Goal: Task Accomplishment & Management: Manage account settings

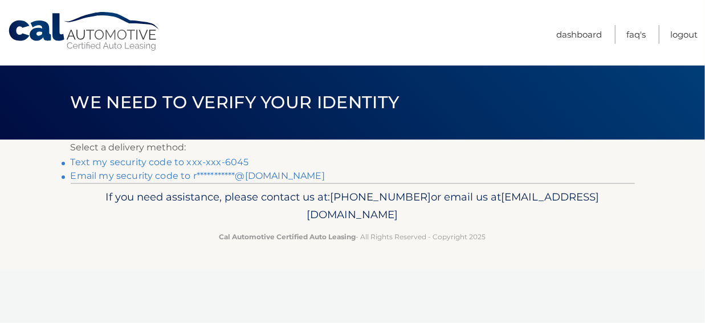
click at [114, 164] on link "Text my security code to xxx-xxx-6045" at bounding box center [160, 162] width 178 height 11
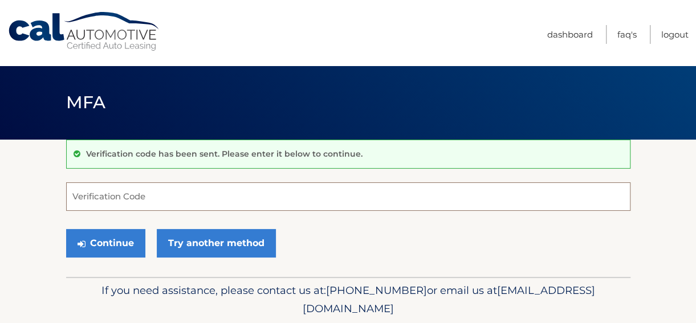
click at [88, 195] on input "Verification Code" at bounding box center [348, 196] width 564 height 28
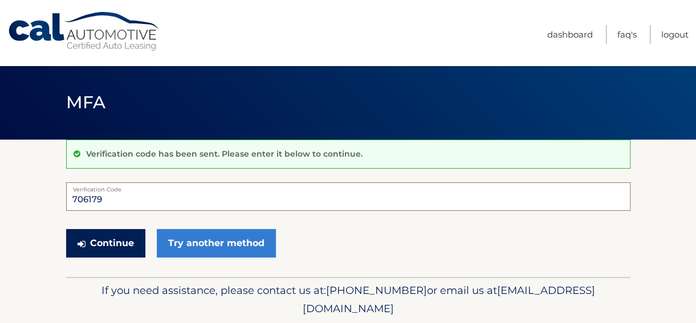
type input "706179"
click at [116, 241] on button "Continue" at bounding box center [105, 243] width 79 height 28
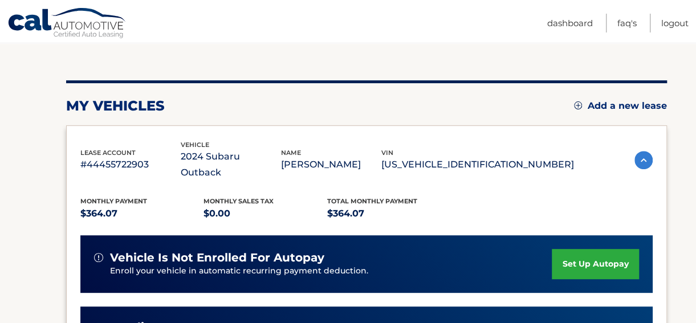
scroll to position [57, 0]
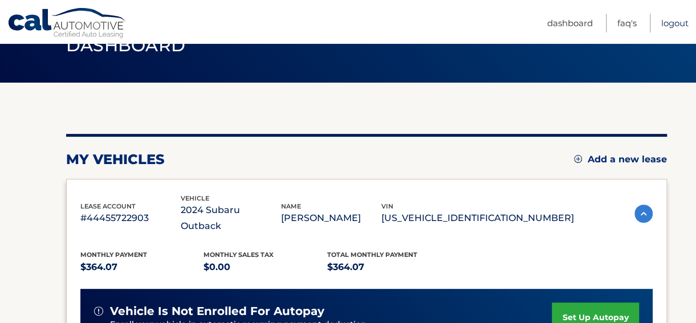
click at [665, 21] on link "Logout" at bounding box center [674, 23] width 27 height 19
